Goal: Task Accomplishment & Management: Use online tool/utility

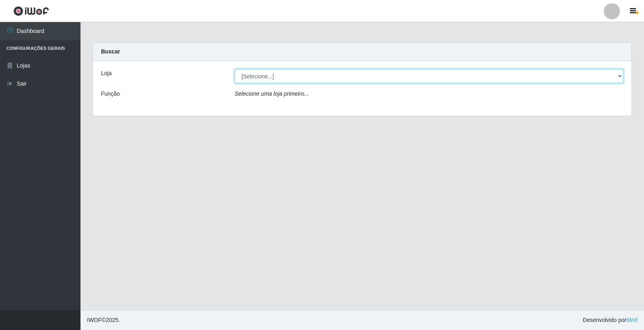
click at [260, 76] on select "[Selecione...] O Feirão - [GEOGRAPHIC_DATA]" at bounding box center [429, 76] width 389 height 14
select select "327"
click at [235, 69] on select "[Selecione...] O Feirão - [GEOGRAPHIC_DATA]" at bounding box center [429, 76] width 389 height 14
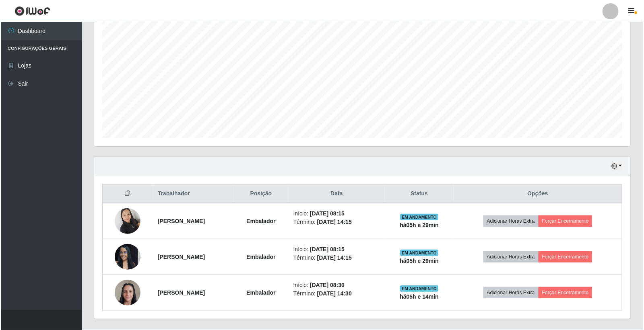
scroll to position [168, 0]
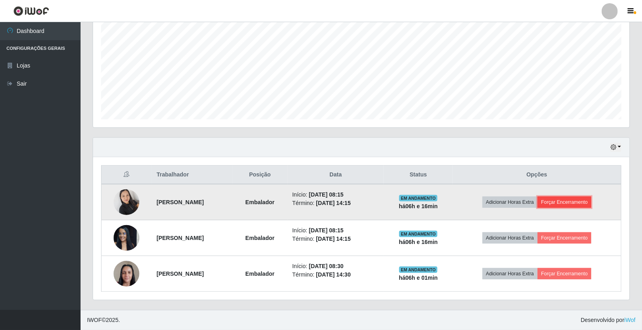
click at [580, 200] on button "Forçar Encerramento" at bounding box center [564, 202] width 54 height 11
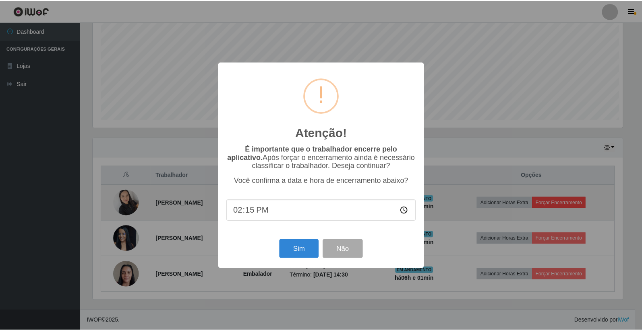
scroll to position [167, 531]
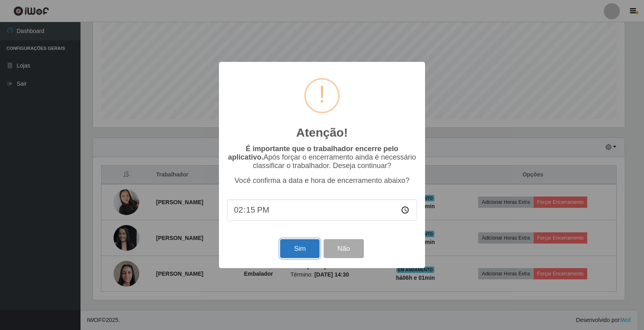
click at [304, 254] on button "Sim" at bounding box center [299, 249] width 39 height 19
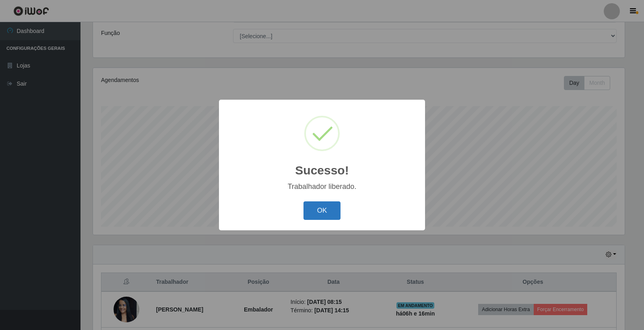
click at [332, 214] on button "OK" at bounding box center [322, 211] width 37 height 19
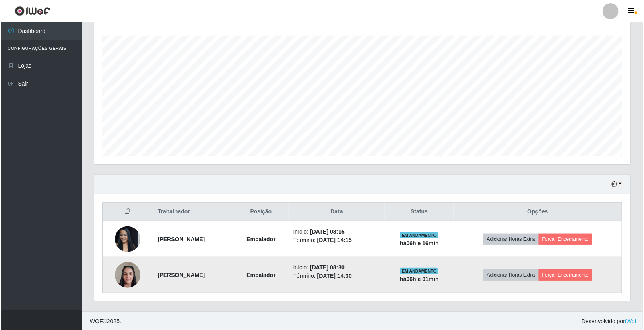
scroll to position [133, 0]
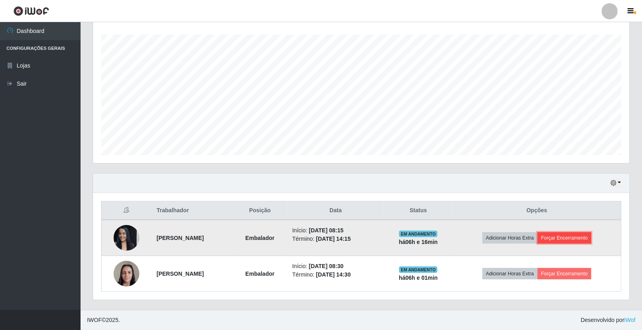
click at [586, 233] on button "Forçar Encerramento" at bounding box center [564, 238] width 54 height 11
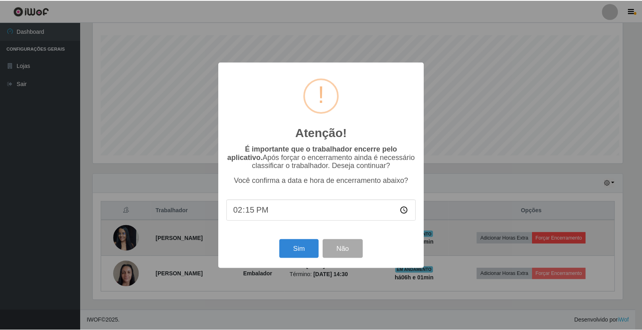
scroll to position [167, 531]
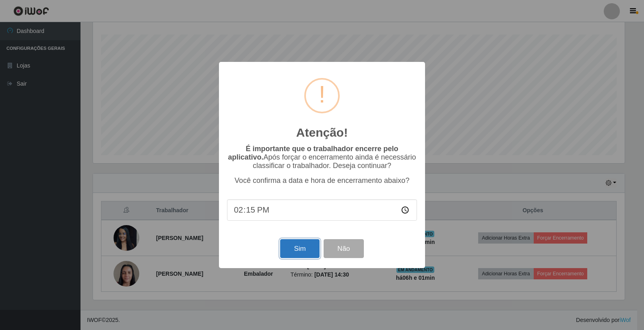
click at [300, 248] on button "Sim" at bounding box center [299, 249] width 39 height 19
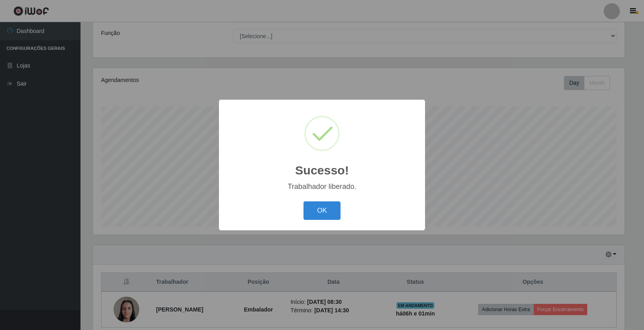
click at [572, 311] on div "Sucesso! × Trabalhador liberado. OK Cancel" at bounding box center [322, 165] width 644 height 330
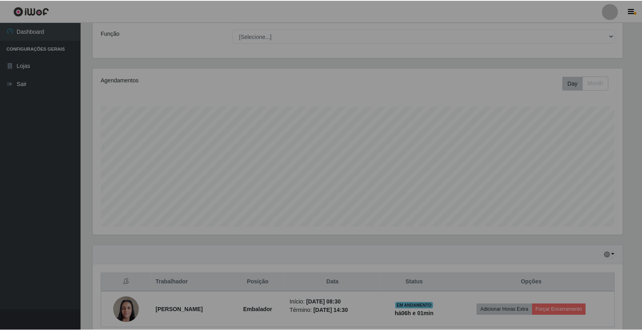
scroll to position [167, 536]
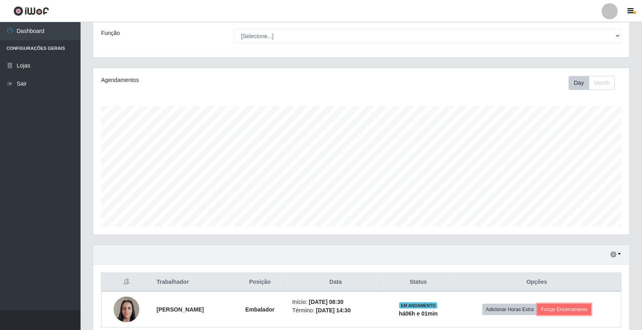
click at [572, 311] on button "Forçar Encerramento" at bounding box center [564, 309] width 54 height 11
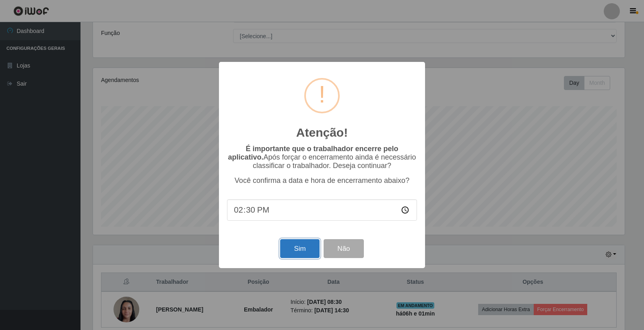
click at [300, 250] on button "Sim" at bounding box center [299, 249] width 39 height 19
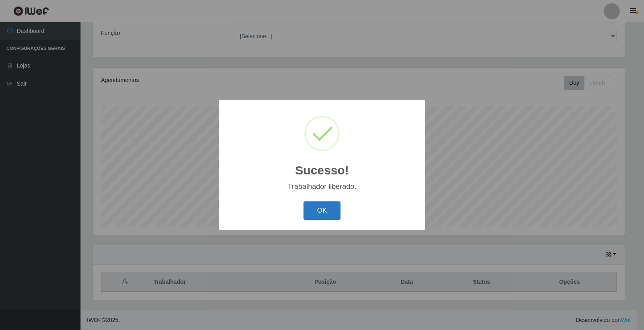
click at [322, 215] on button "OK" at bounding box center [322, 211] width 37 height 19
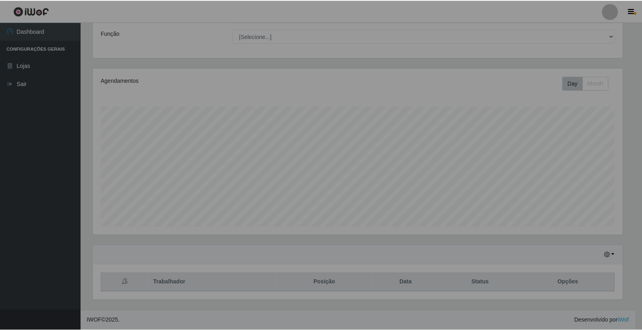
scroll to position [167, 536]
